Goal: Transaction & Acquisition: Purchase product/service

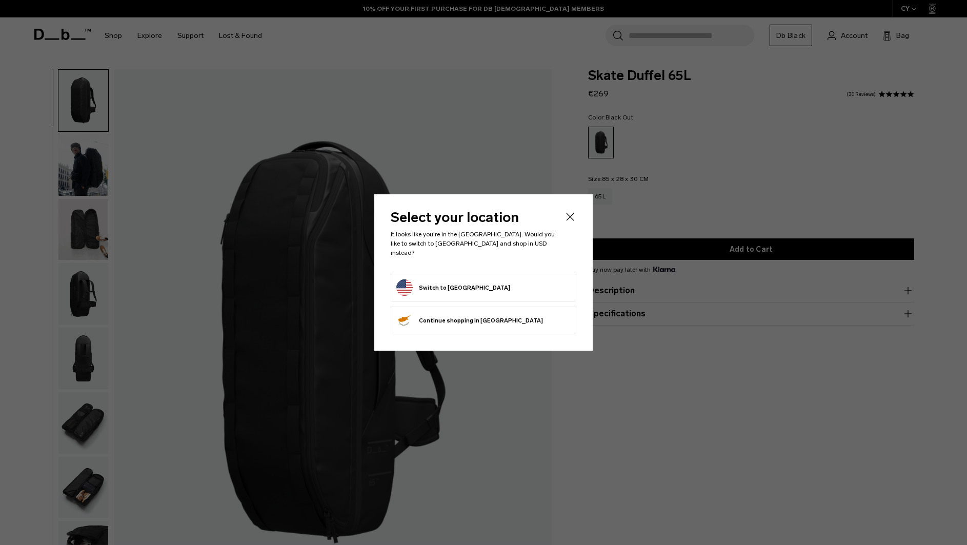
click at [570, 217] on icon "Close" at bounding box center [570, 217] width 12 height 12
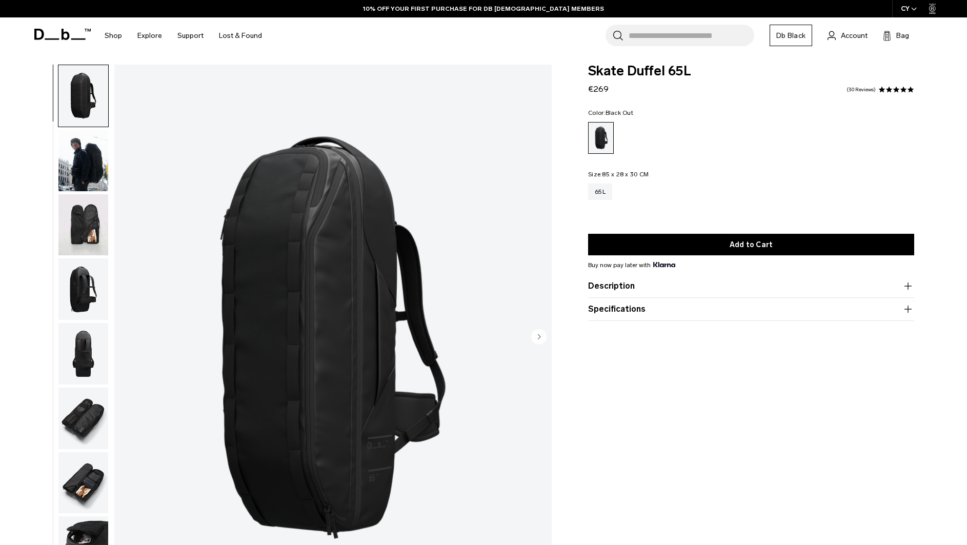
scroll to position [5, 0]
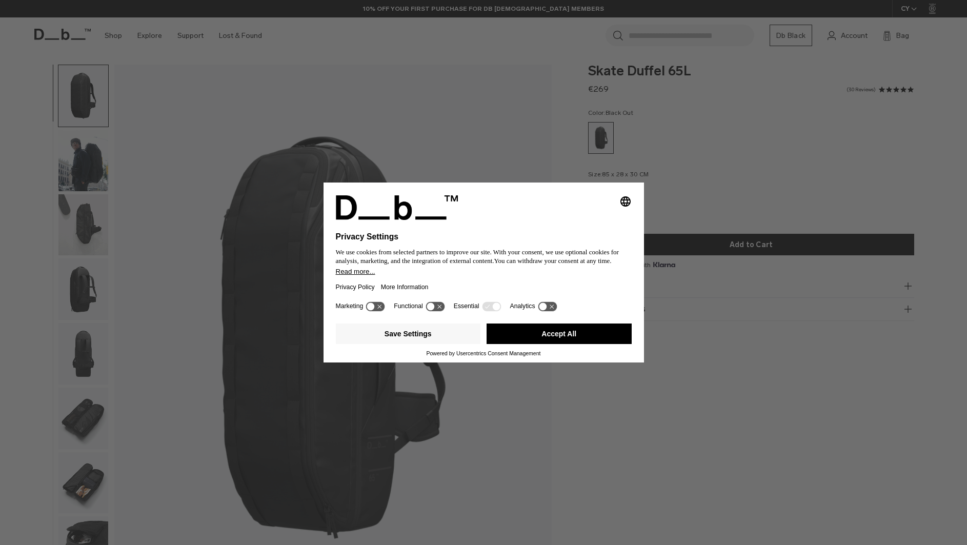
drag, startPoint x: 350, startPoint y: 135, endPoint x: 347, endPoint y: 144, distance: 9.2
click at [350, 136] on div "Selecting an option will immediately change the language Privacy Settings We us…" at bounding box center [483, 272] width 967 height 545
drag, startPoint x: 526, startPoint y: 339, endPoint x: 506, endPoint y: 334, distance: 20.6
click at [525, 339] on button "Accept All" at bounding box center [558, 333] width 145 height 21
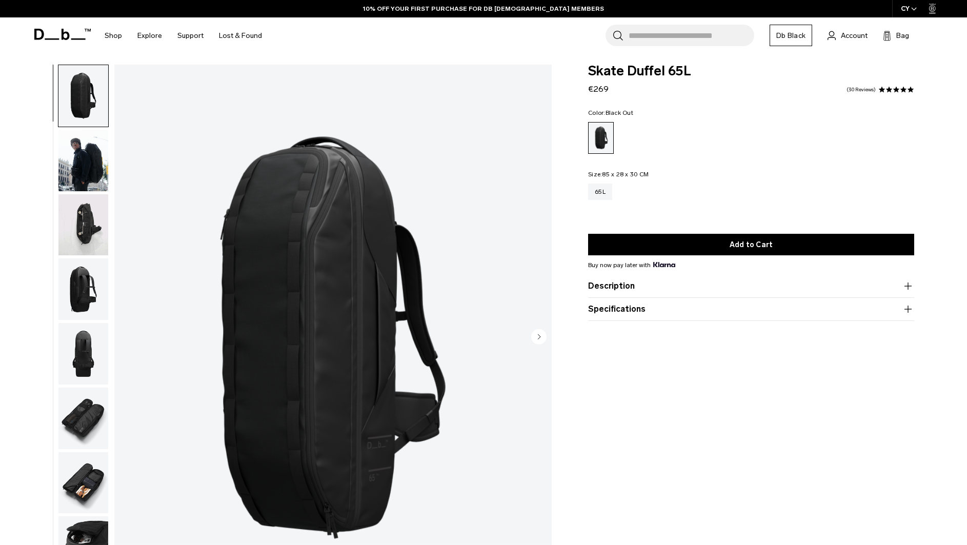
scroll to position [0, 0]
click at [70, 180] on img "button" at bounding box center [83, 161] width 50 height 62
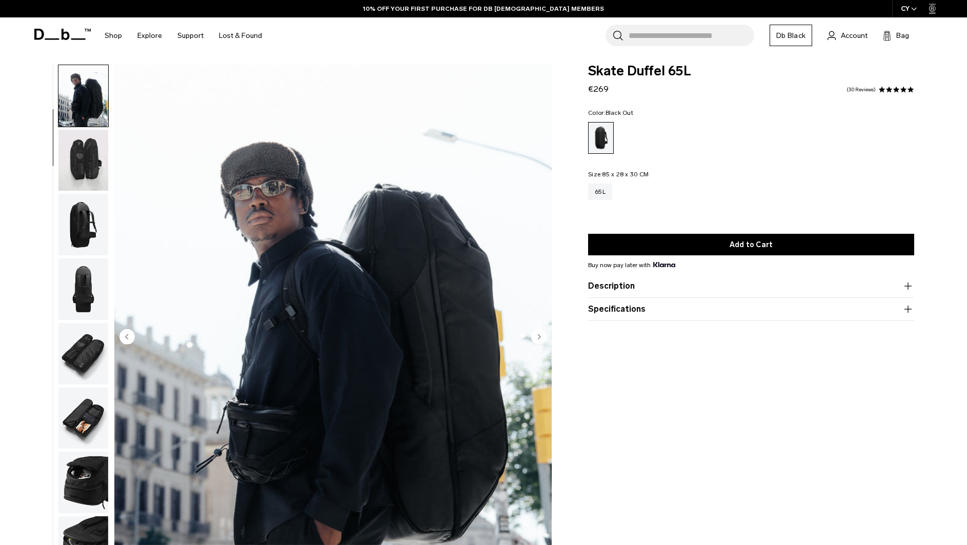
click at [79, 180] on img "button" at bounding box center [83, 161] width 50 height 62
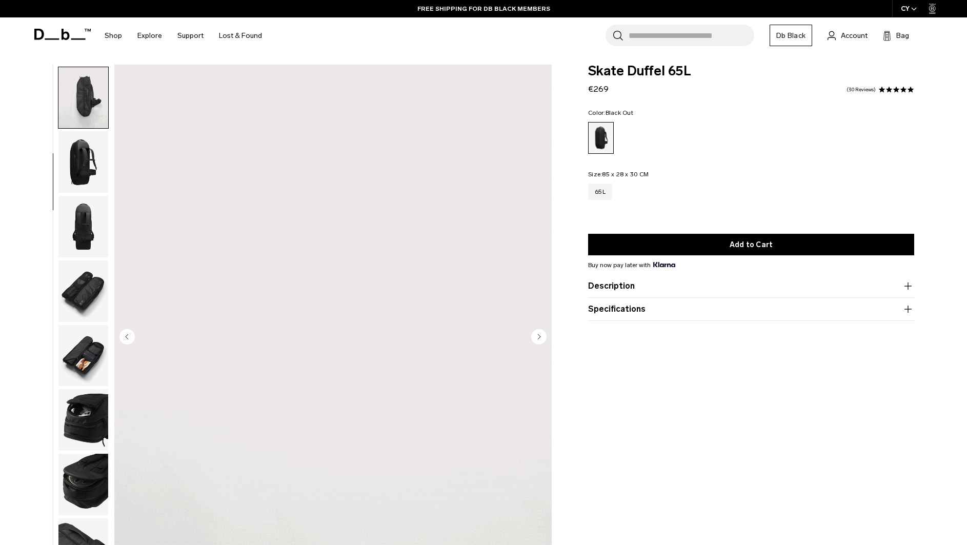
scroll to position [129, 0]
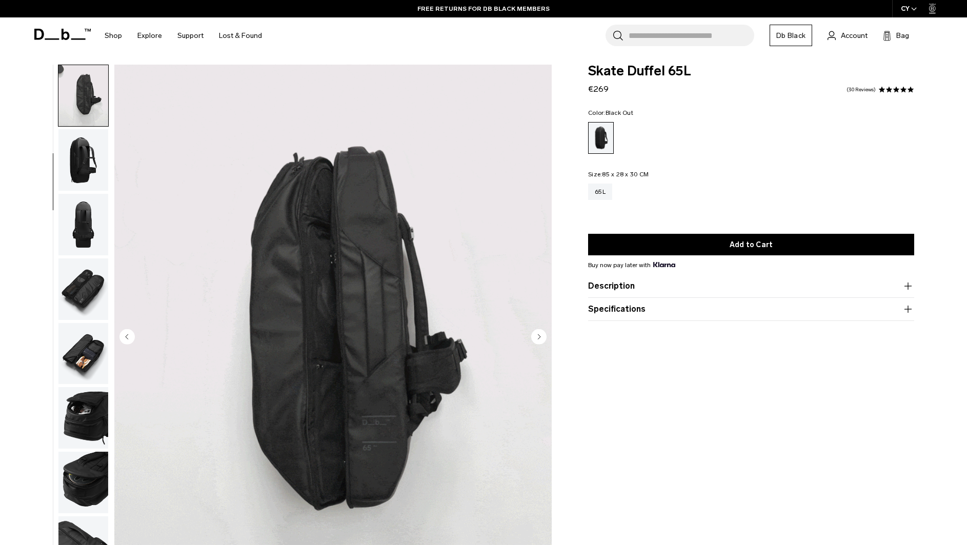
click at [77, 223] on img "button" at bounding box center [83, 225] width 50 height 62
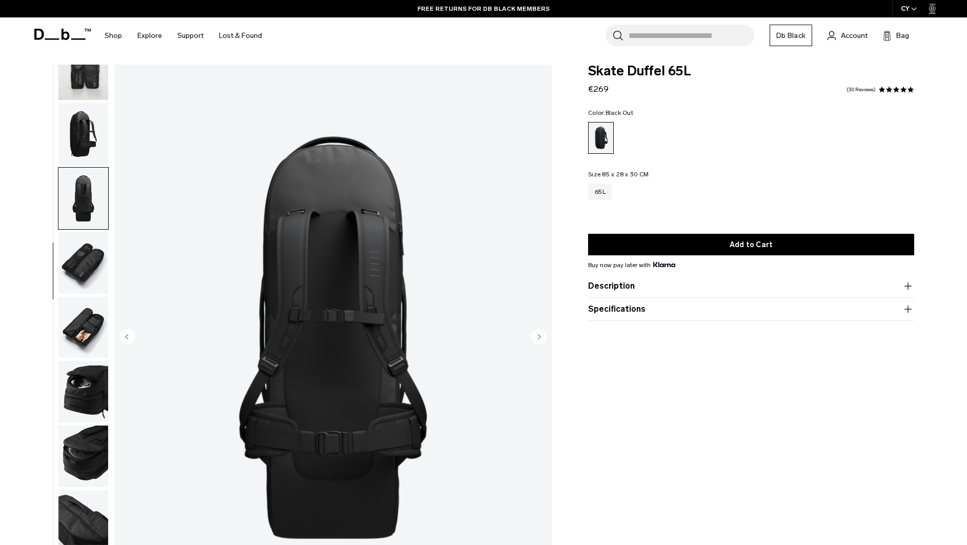
scroll to position [226, 0]
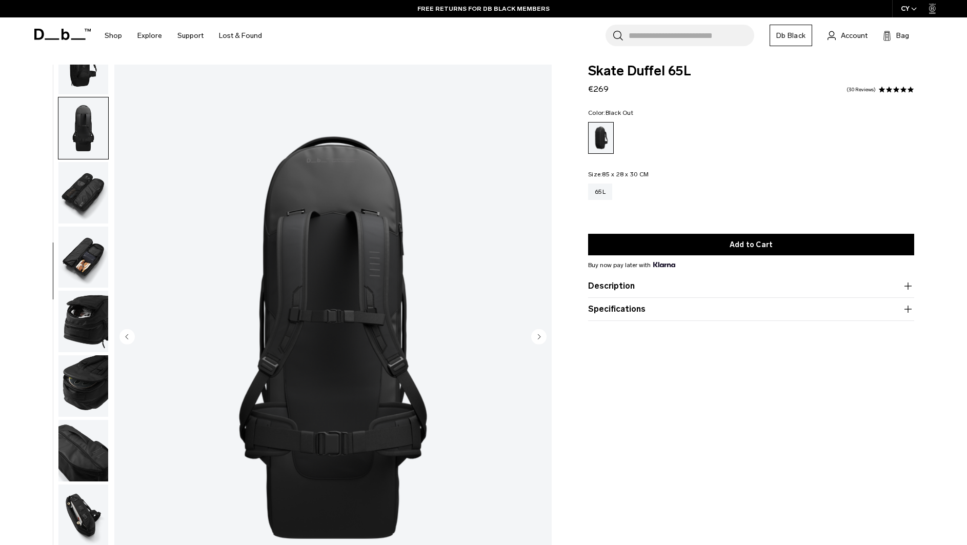
click at [85, 211] on img "button" at bounding box center [83, 193] width 50 height 62
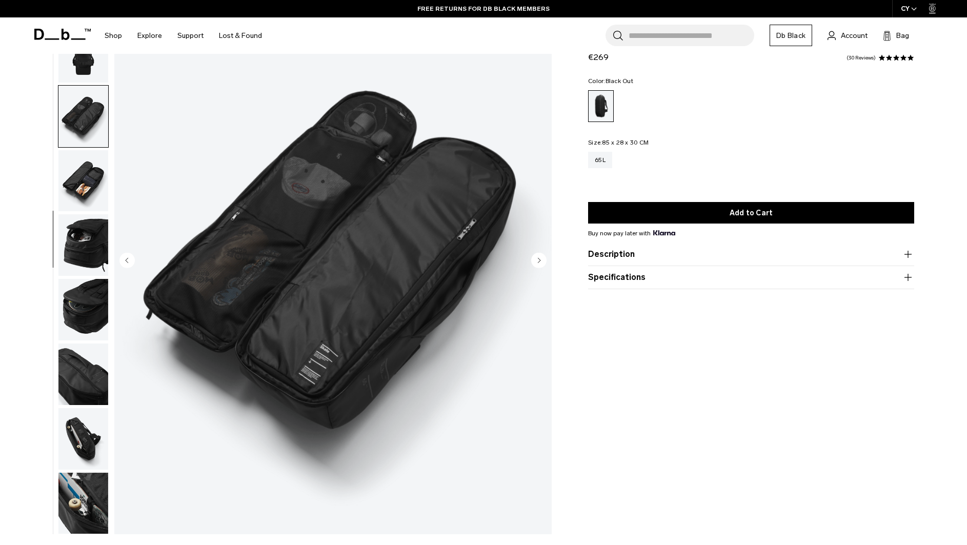
scroll to position [140, 0]
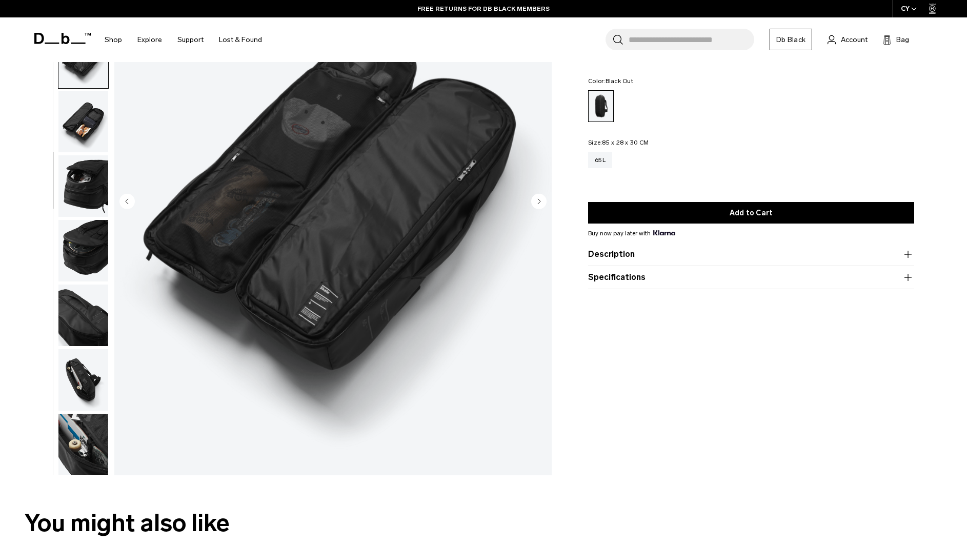
click at [85, 212] on img "button" at bounding box center [83, 186] width 50 height 62
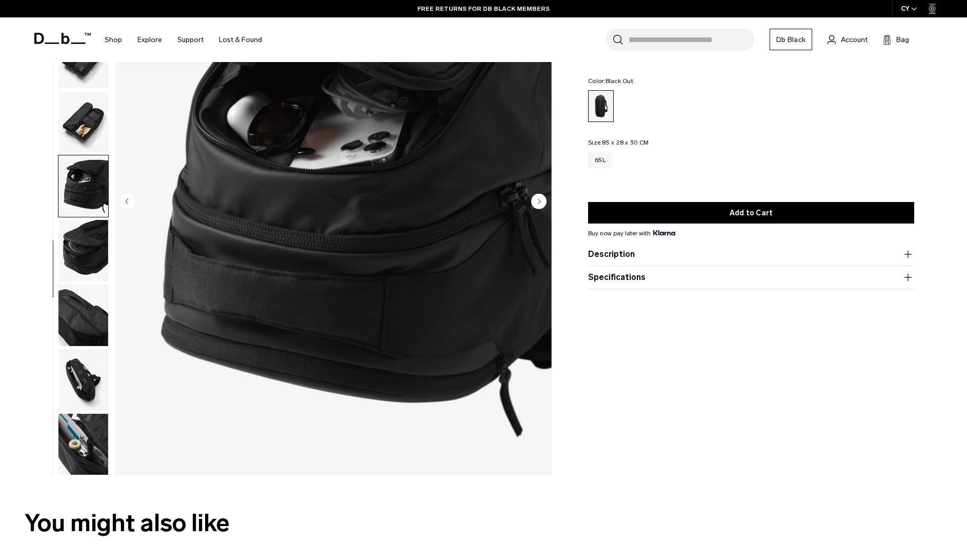
click at [86, 247] on img "button" at bounding box center [83, 251] width 50 height 62
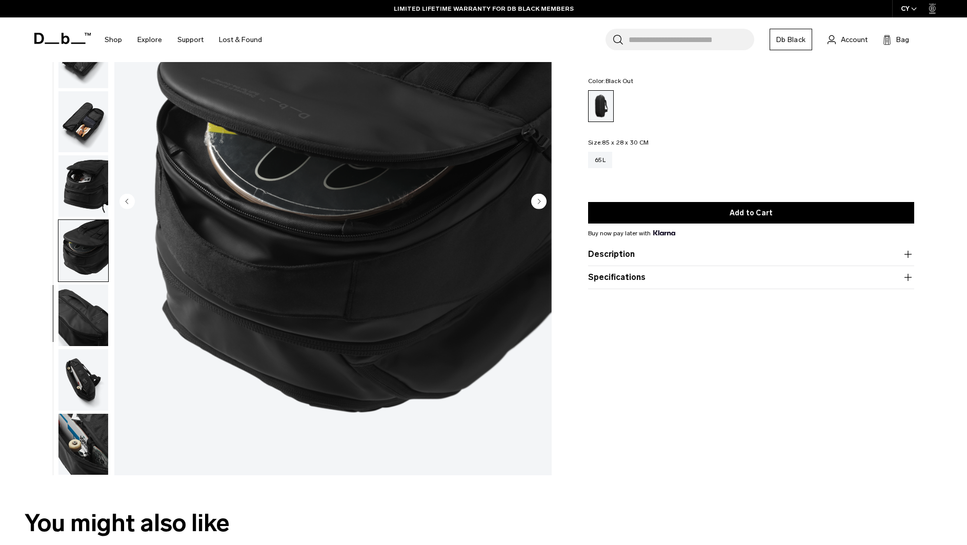
click at [99, 363] on img "button" at bounding box center [83, 380] width 50 height 62
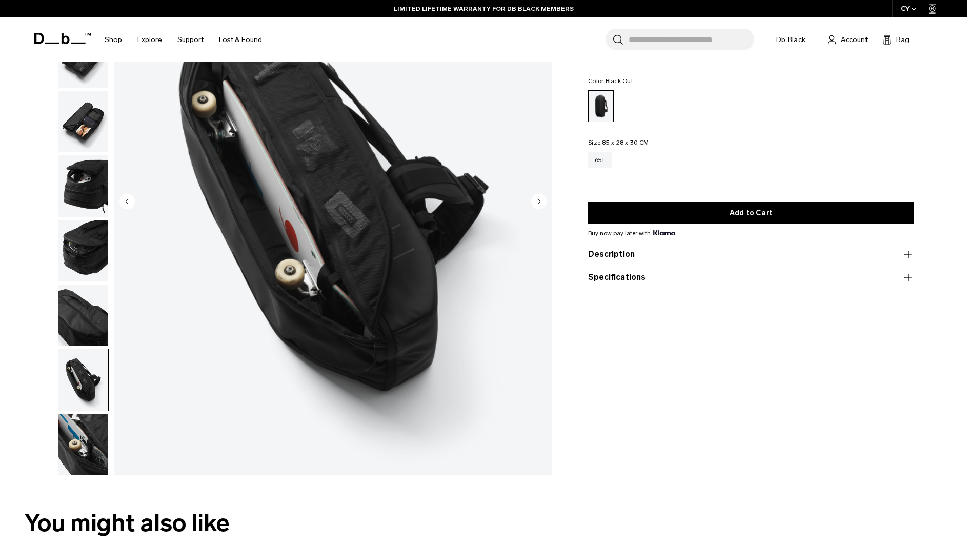
click at [88, 436] on img "button" at bounding box center [83, 445] width 50 height 62
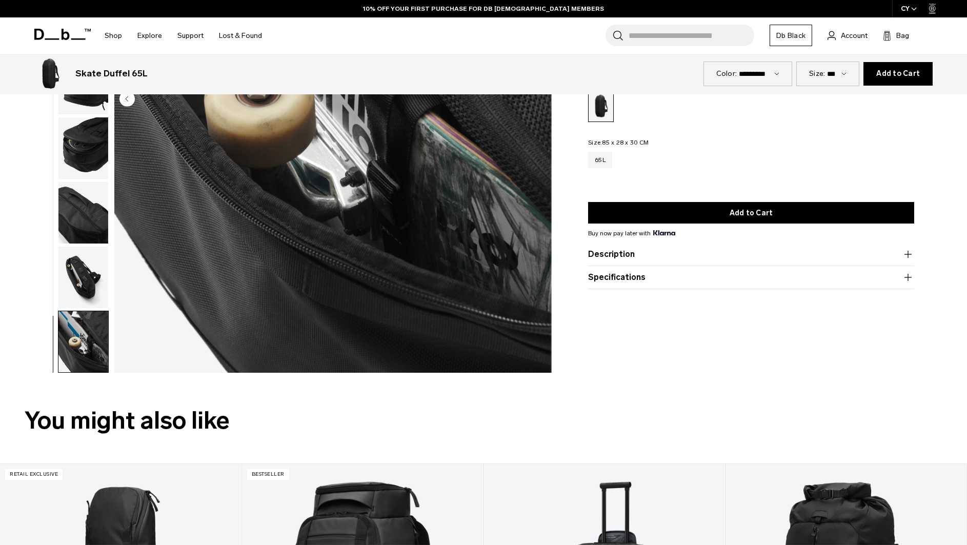
scroll to position [0, 0]
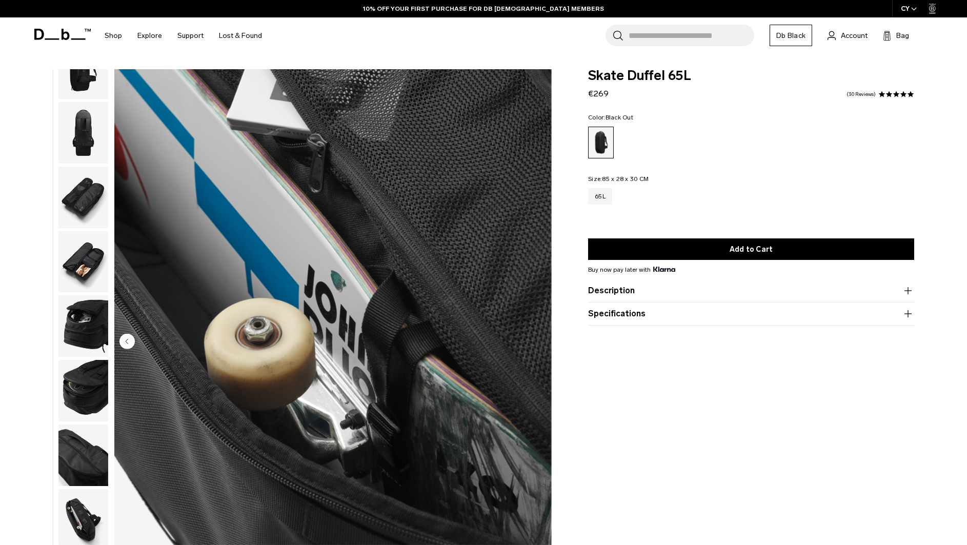
click at [647, 292] on button "Description" at bounding box center [751, 290] width 326 height 12
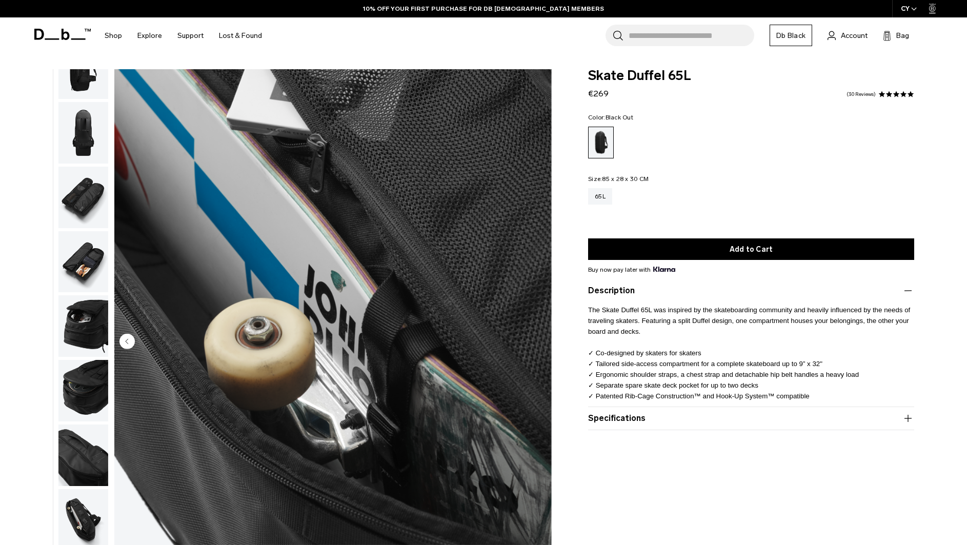
click at [721, 429] on product-accordion "Specifications Volume 65 Litres Dimensions 85 x 28 x 30 CM (H x W x D) Weight 2…" at bounding box center [751, 418] width 326 height 23
click at [722, 421] on button "Specifications" at bounding box center [751, 418] width 326 height 12
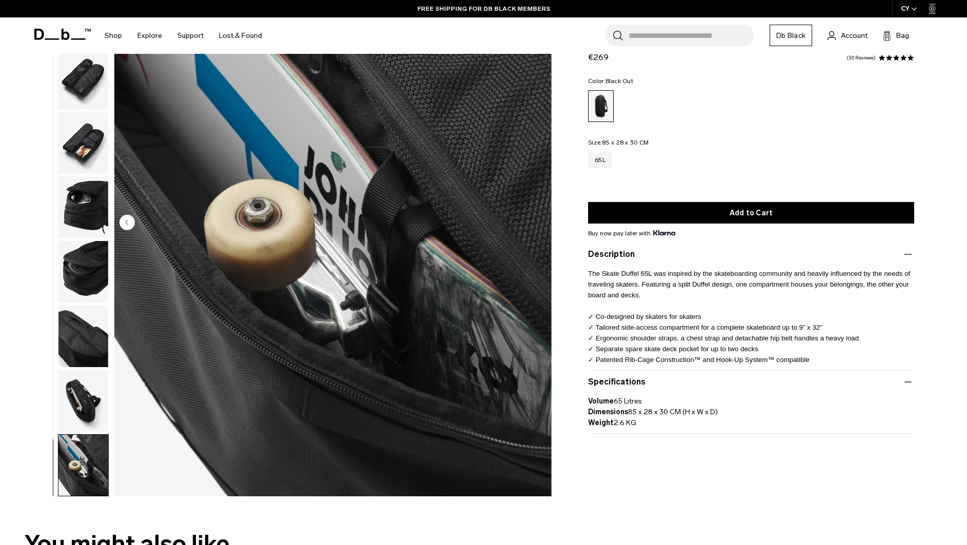
scroll to position [145, 0]
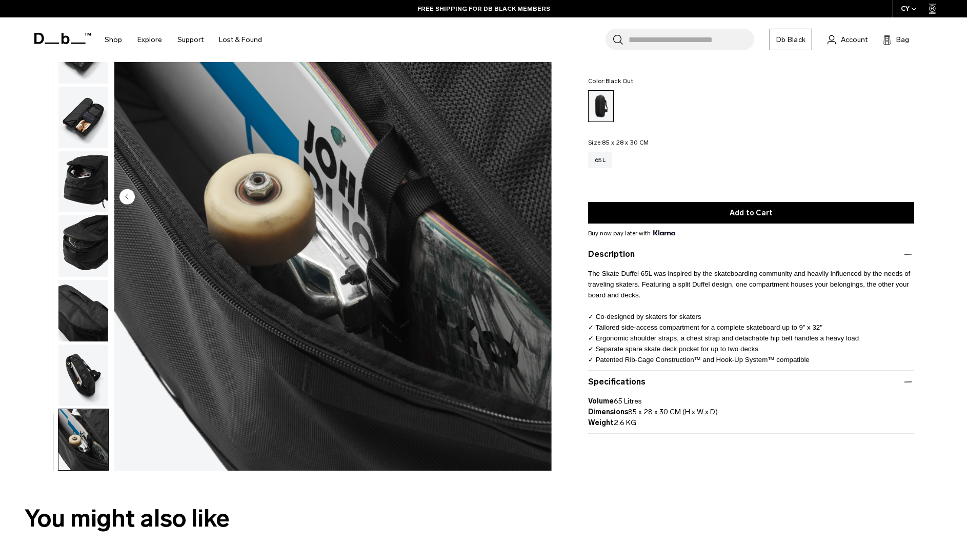
click at [71, 125] on img "button" at bounding box center [83, 118] width 50 height 62
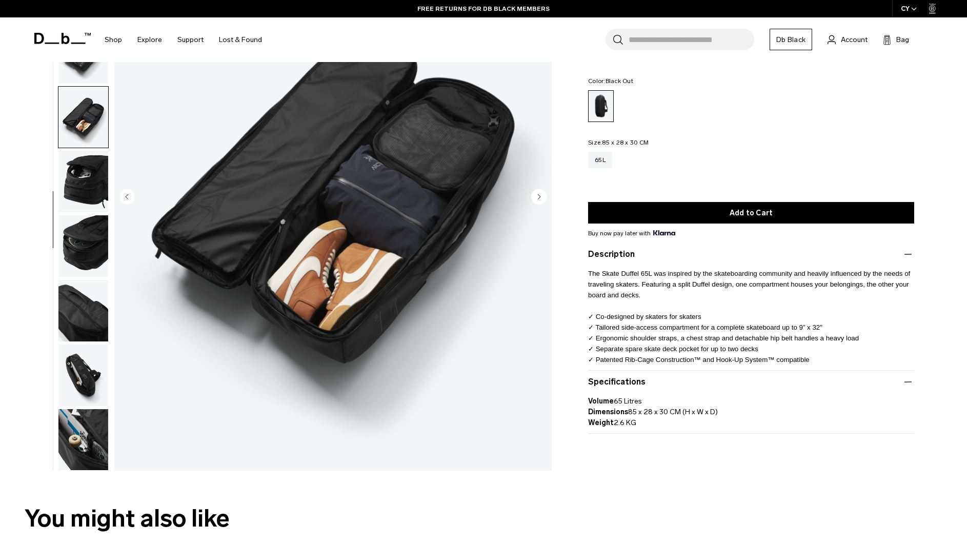
click at [93, 238] on img "button" at bounding box center [83, 246] width 50 height 62
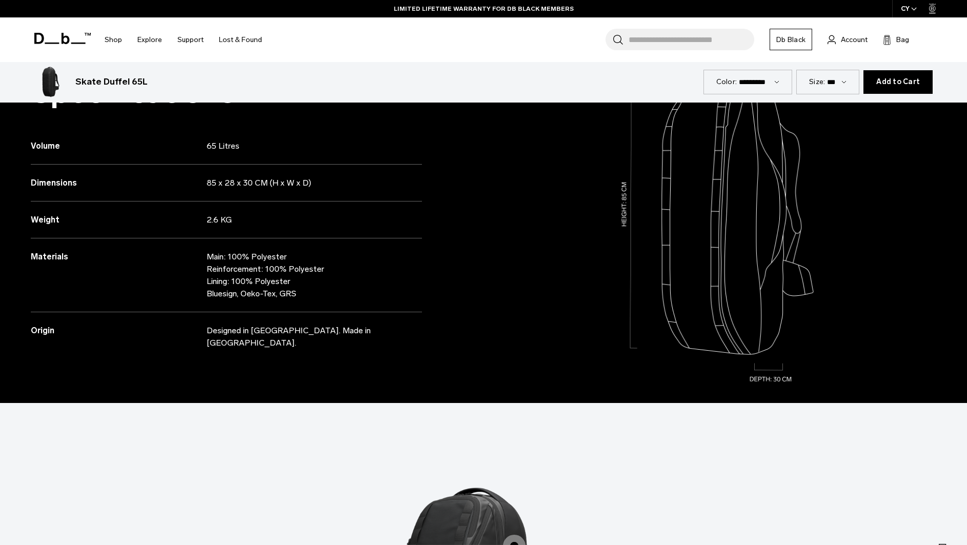
scroll to position [970, 0]
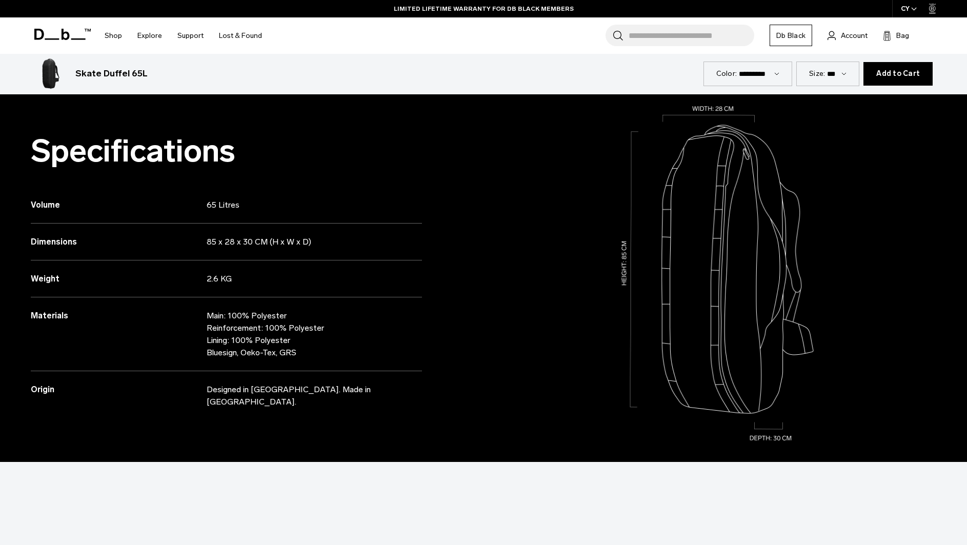
drag, startPoint x: 338, startPoint y: 385, endPoint x: 214, endPoint y: 357, distance: 127.2
click at [199, 362] on div "Specifications Volume 65 Litres Dimensions 85 x 28 x 30 CM (H x W x D) Weight" at bounding box center [241, 273] width 483 height 377
drag, startPoint x: 349, startPoint y: 306, endPoint x: 360, endPoint y: 305, distance: 10.8
click at [350, 306] on div "Materials Main: 100% Polyester Reinforcement: 100% Polyester Lining: 100% Polye…" at bounding box center [226, 334] width 391 height 74
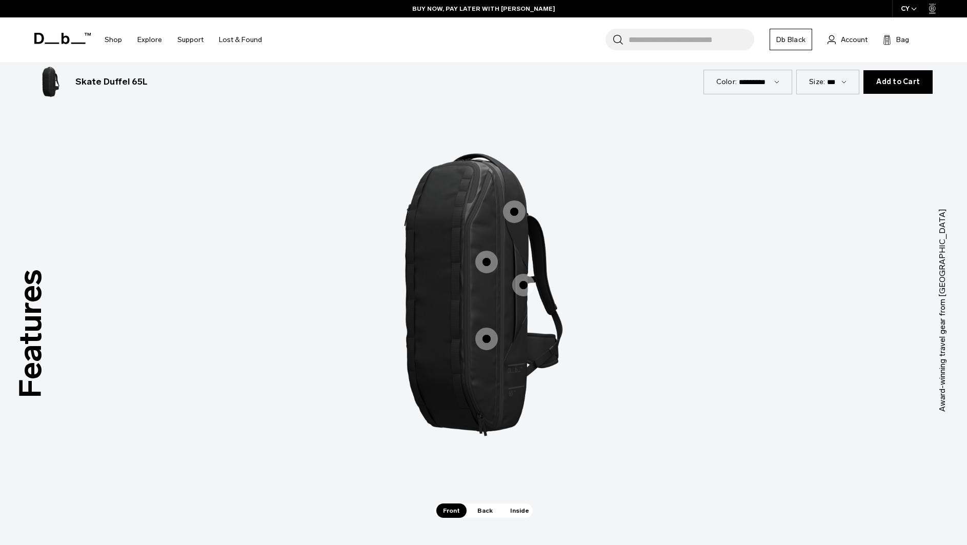
scroll to position [1488, 0]
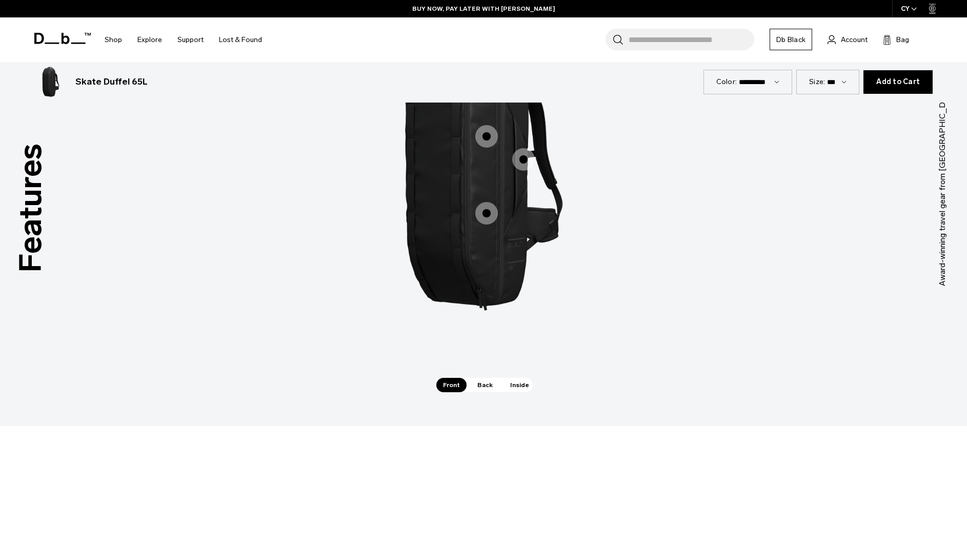
click at [492, 216] on span "1 / 3" at bounding box center [486, 213] width 23 height 23
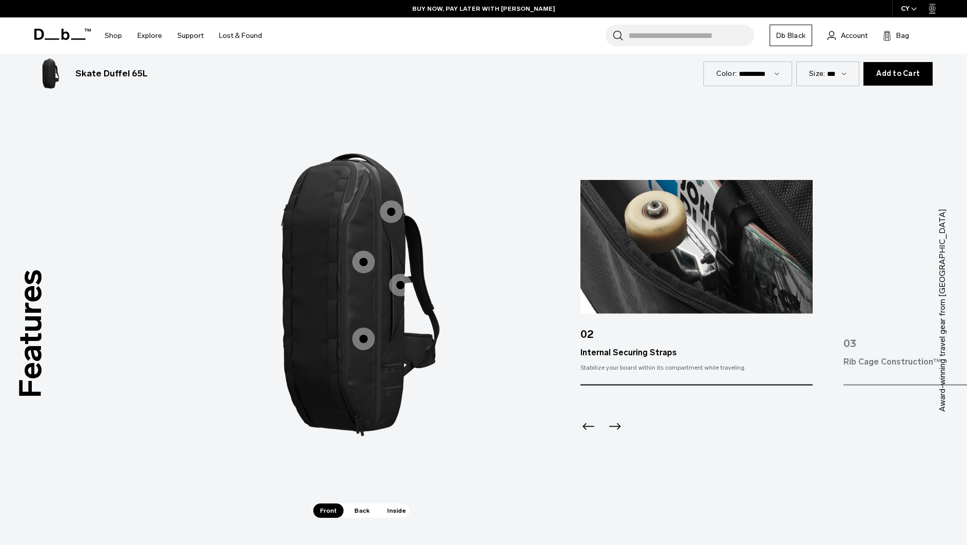
scroll to position [1358, 0]
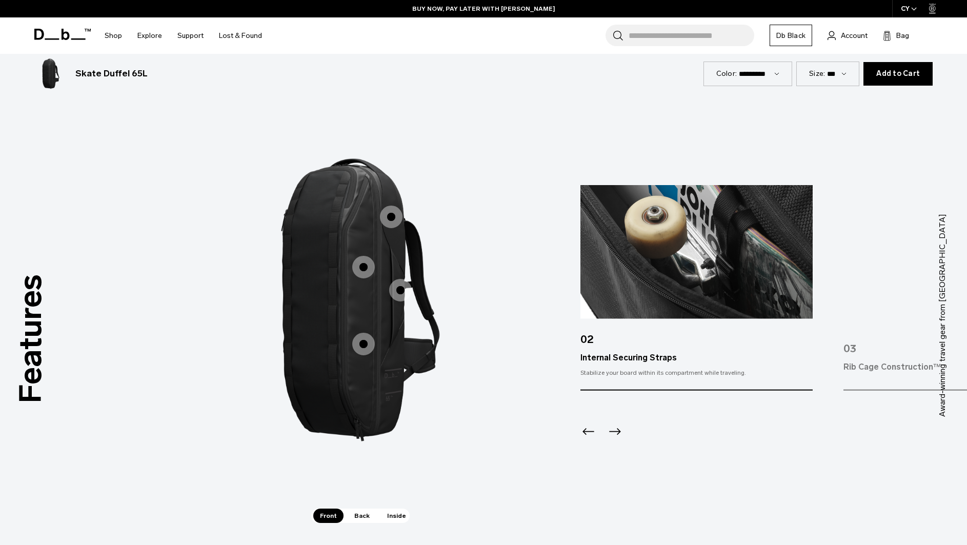
drag, startPoint x: 406, startPoint y: 292, endPoint x: 394, endPoint y: 291, distance: 12.4
click at [406, 292] on span "1 / 3" at bounding box center [400, 290] width 23 height 23
click at [402, 294] on span "1 / 3" at bounding box center [400, 290] width 23 height 23
click at [360, 271] on span "1 / 3" at bounding box center [363, 267] width 23 height 23
drag, startPoint x: 379, startPoint y: 211, endPoint x: 392, endPoint y: 214, distance: 13.1
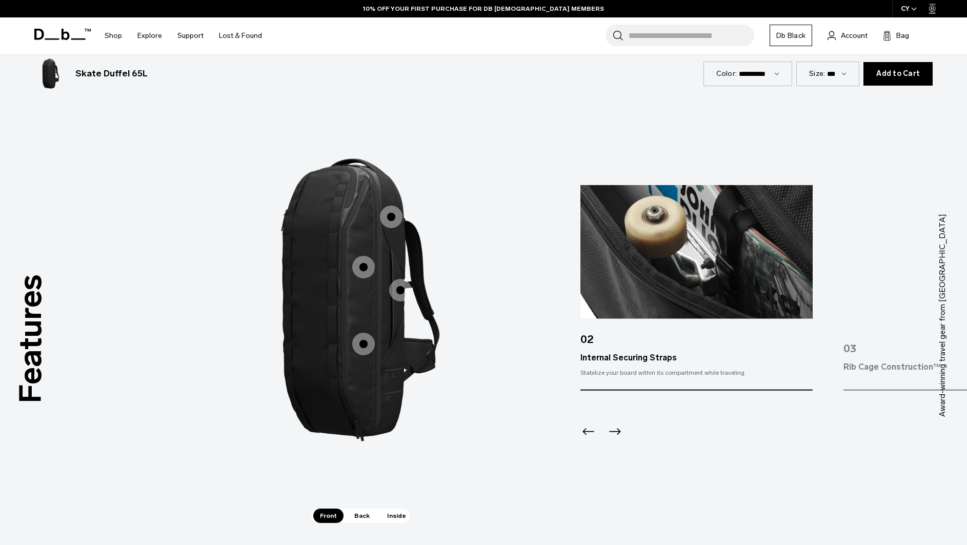
click at [381, 212] on label "Rib Cage Construction™" at bounding box center [391, 216] width 25 height 25
drag, startPoint x: 392, startPoint y: 214, endPoint x: 386, endPoint y: 250, distance: 36.3
click at [392, 214] on span "1 / 3" at bounding box center [391, 217] width 23 height 23
click at [621, 433] on icon "Next slide" at bounding box center [614, 431] width 16 height 16
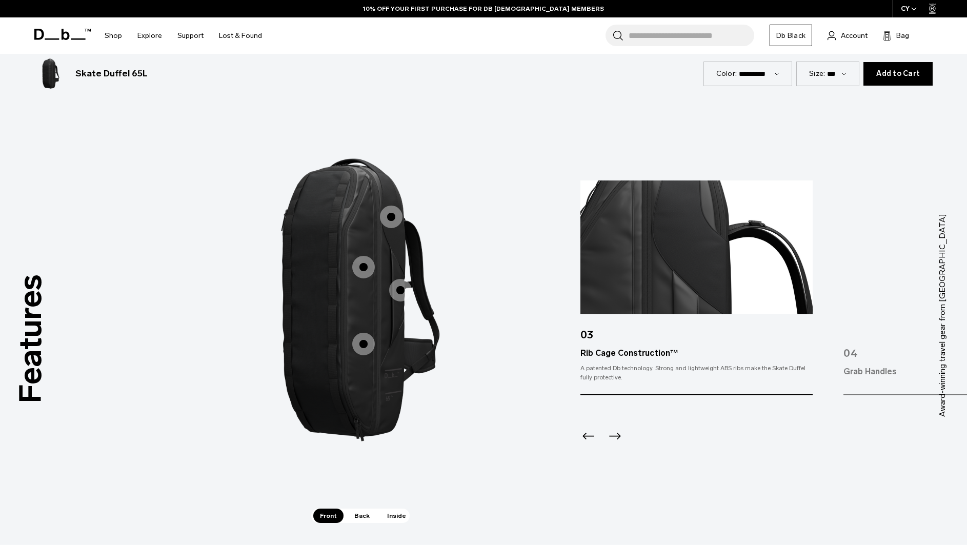
click at [589, 440] on icon "Previous slide" at bounding box center [588, 436] width 16 height 16
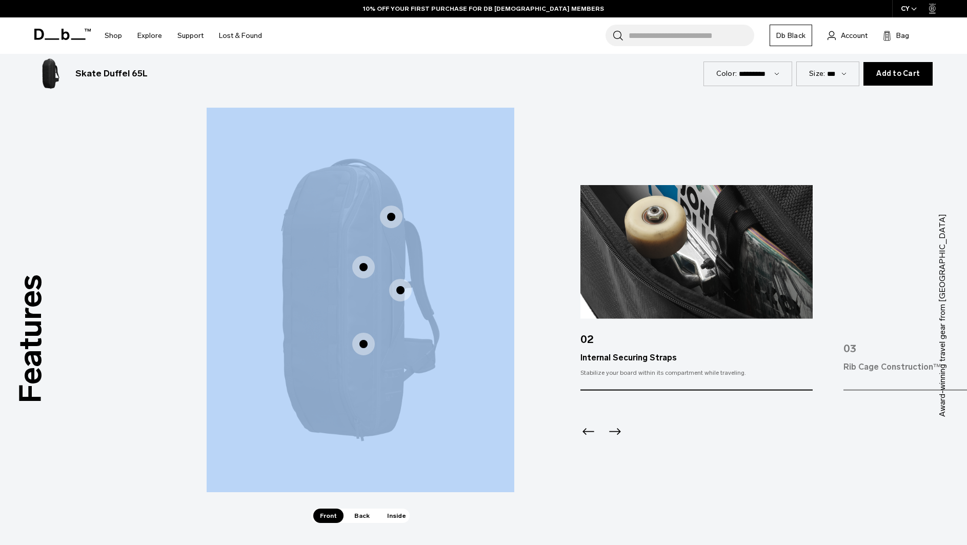
click at [589, 440] on div "Previous slide" at bounding box center [587, 434] width 14 height 23
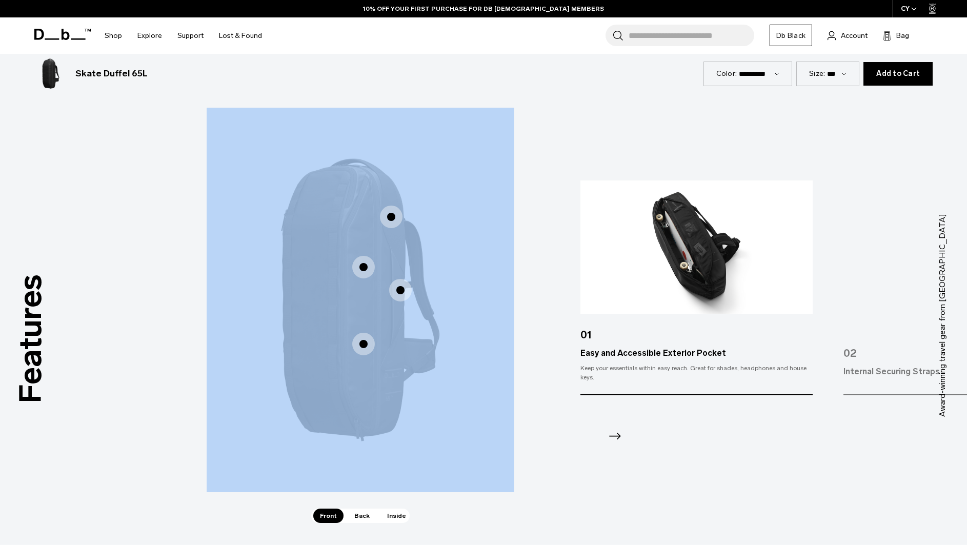
drag, startPoint x: 645, startPoint y: 464, endPoint x: 642, endPoint y: 455, distance: 9.2
click at [645, 463] on img "2 / 3" at bounding box center [676, 300] width 308 height 384
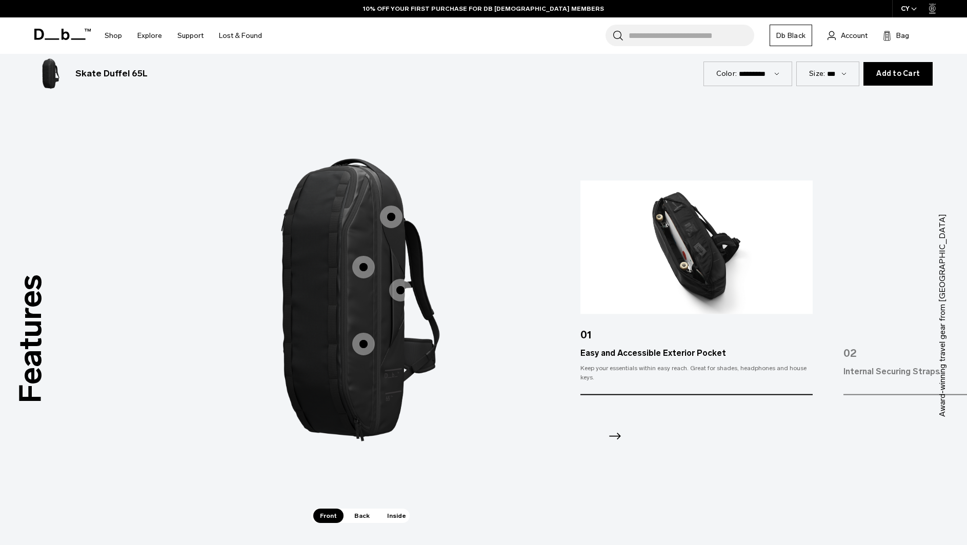
click at [621, 435] on icon "Next slide" at bounding box center [614, 436] width 16 height 16
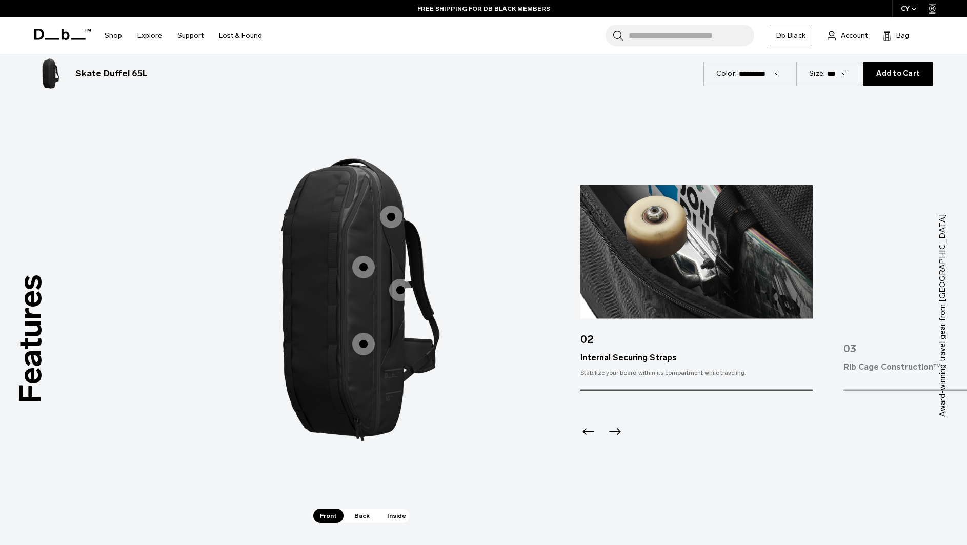
click at [622, 434] on icon "Next slide" at bounding box center [614, 431] width 16 height 16
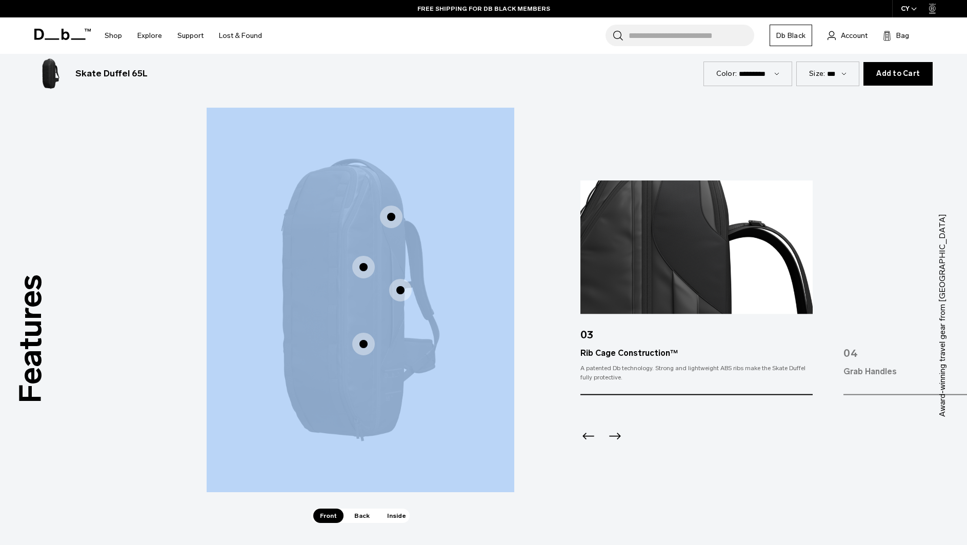
click at [622, 434] on icon "Next slide" at bounding box center [614, 436] width 16 height 16
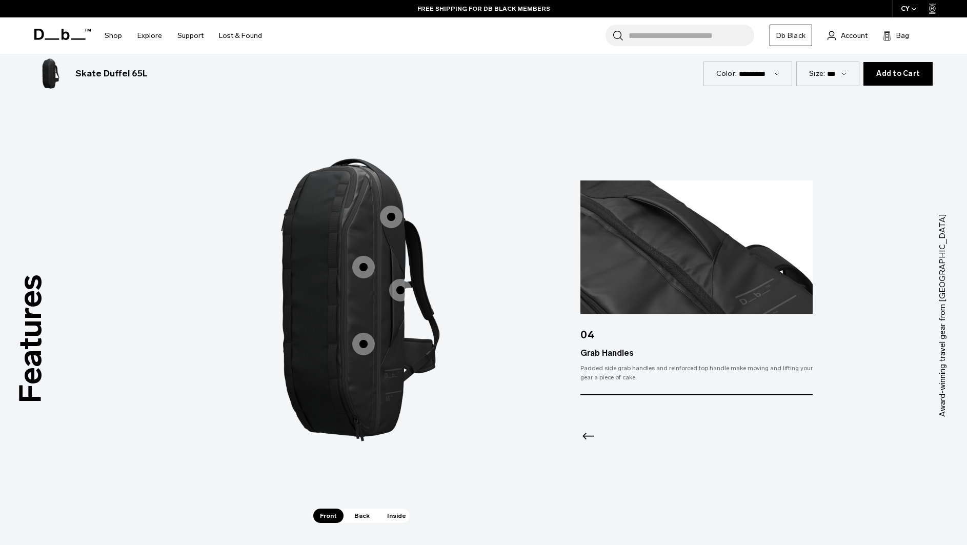
click at [622, 434] on div at bounding box center [696, 422] width 232 height 55
click at [589, 440] on icon "Previous slide" at bounding box center [588, 436] width 16 height 16
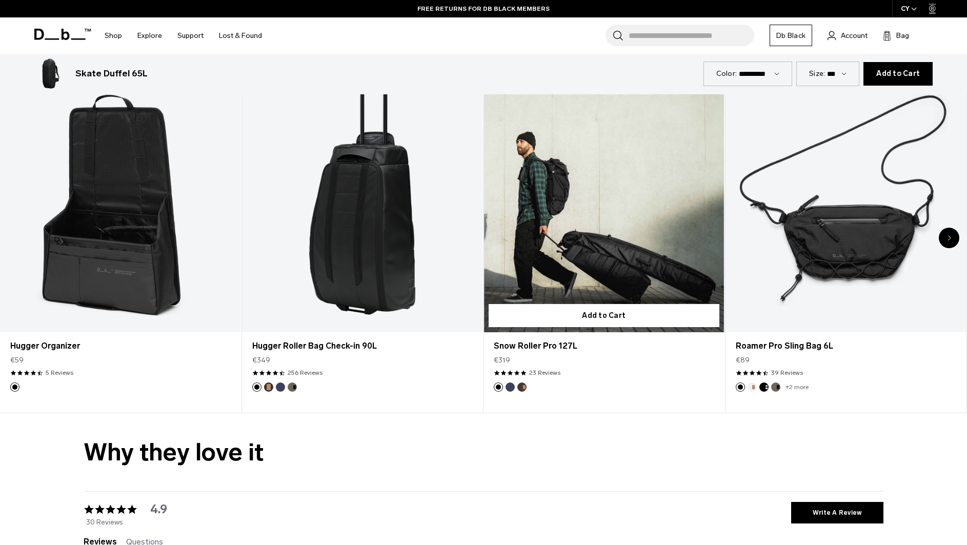
scroll to position [2471, 0]
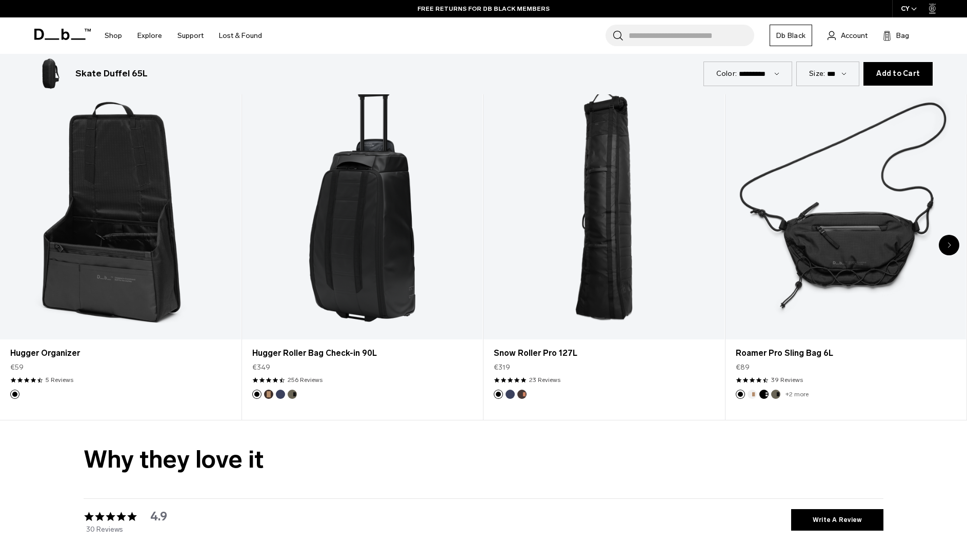
click at [951, 247] on div "Next slide" at bounding box center [948, 245] width 21 height 21
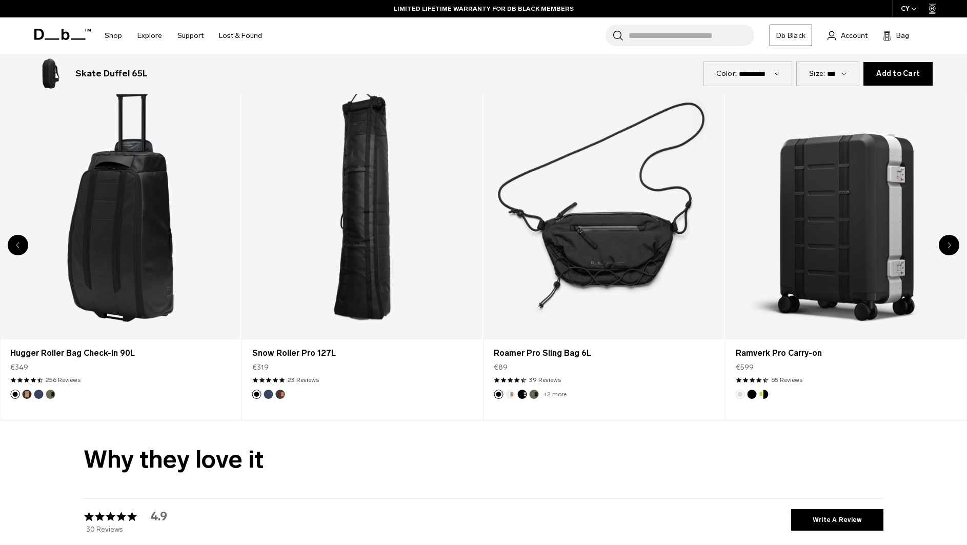
click at [947, 247] on icon "Next slide" at bounding box center [949, 245] width 4 height 6
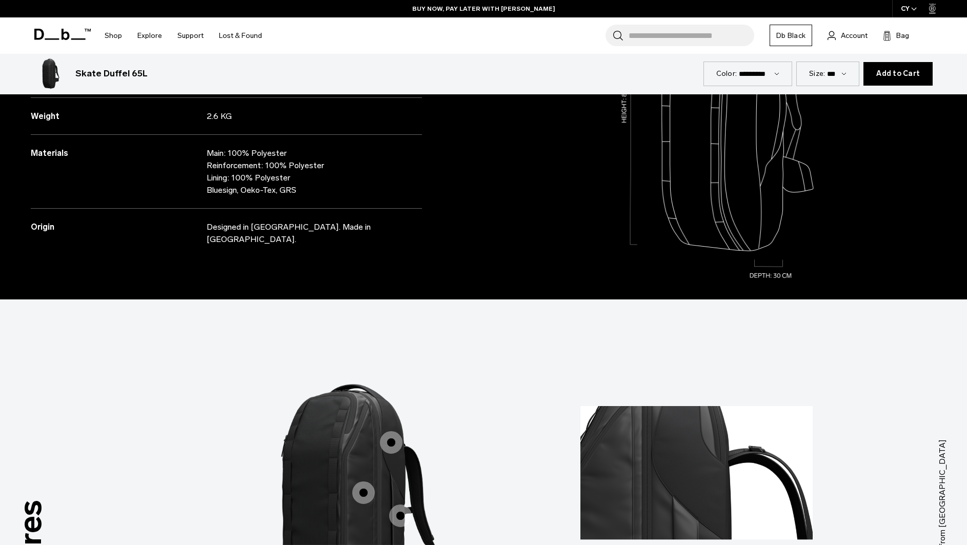
scroll to position [1113, 0]
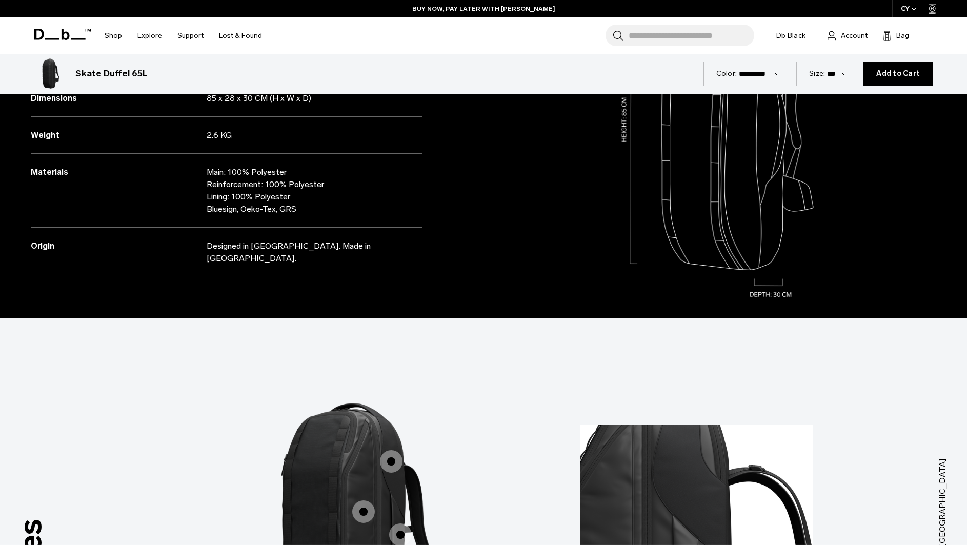
click at [828, 75] on div "Size: ***" at bounding box center [827, 74] width 63 height 24
click at [838, 67] on div "Size: ***" at bounding box center [827, 74] width 63 height 24
click at [845, 73] on select "***" at bounding box center [836, 73] width 19 height 9
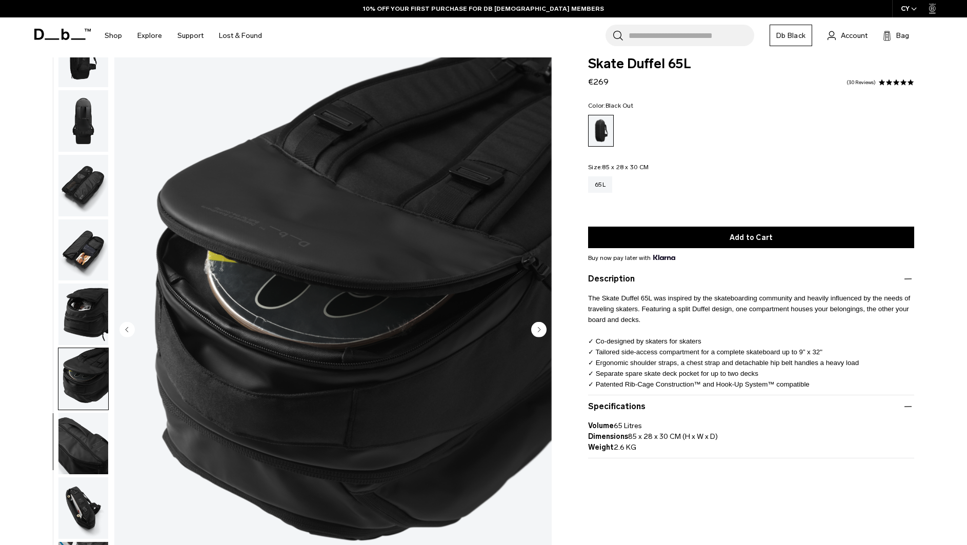
scroll to position [0, 0]
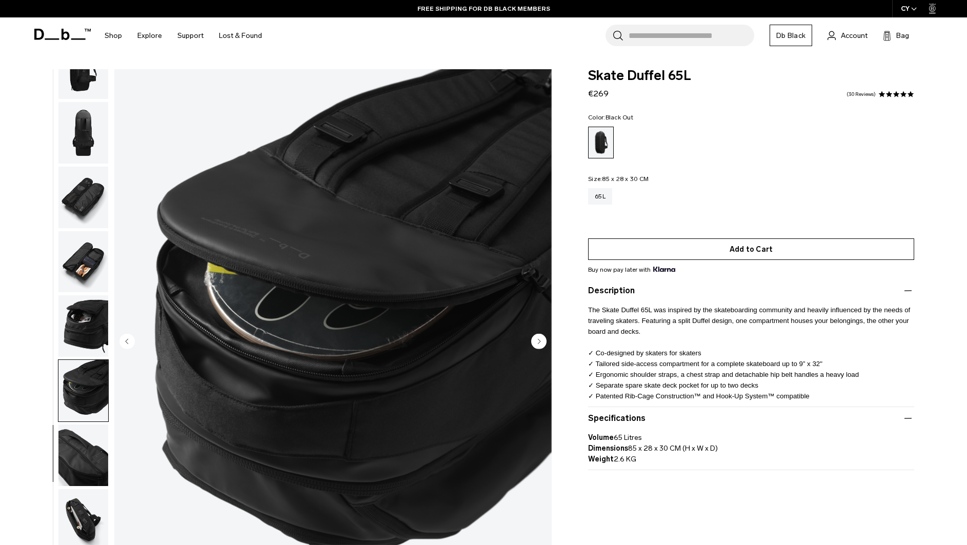
click at [711, 245] on button "Add to Cart" at bounding box center [751, 249] width 326 height 22
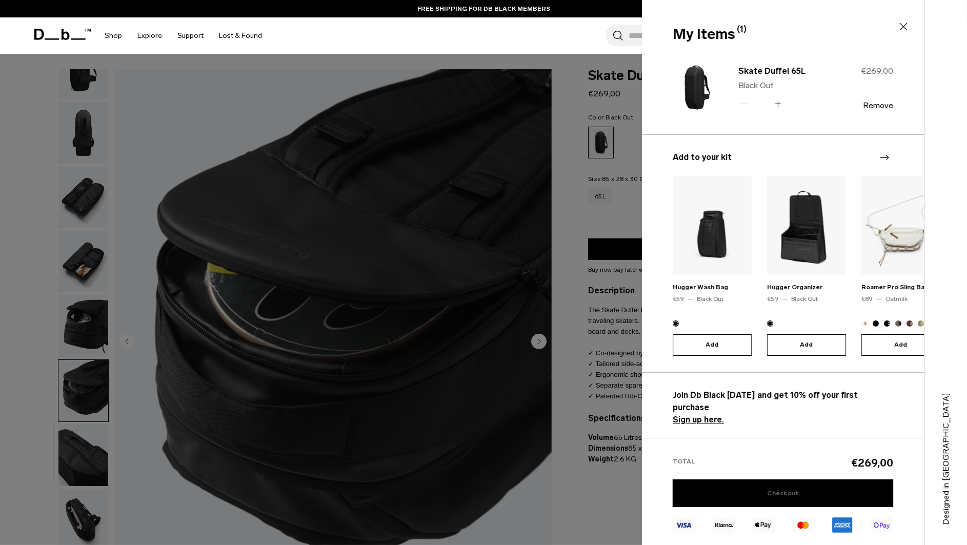
click at [751, 482] on link "Checkout" at bounding box center [782, 493] width 220 height 28
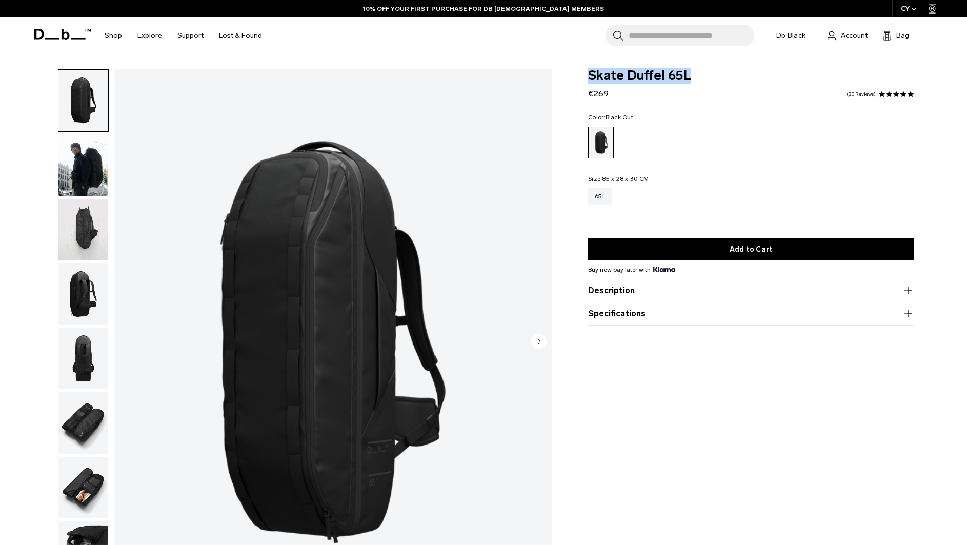
drag, startPoint x: 706, startPoint y: 73, endPoint x: 569, endPoint y: 72, distance: 136.8
click at [570, 67] on body "Skip to content BUY NOW, PAY LATER WITH [PERSON_NAME] 10% OFF YOUR FIRST PURCHA…" at bounding box center [483, 272] width 967 height 545
copy span "Skate Duffel 65L"
